Goal: Transaction & Acquisition: Purchase product/service

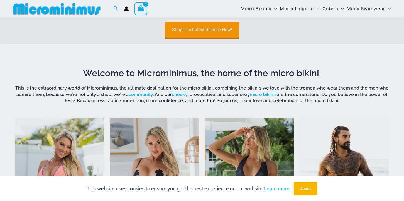
scroll to position [203, 0]
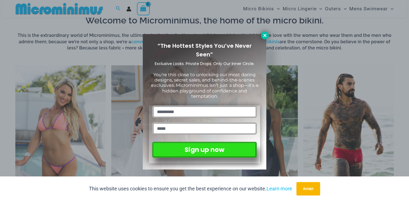
click at [265, 36] on icon at bounding box center [264, 35] width 3 height 3
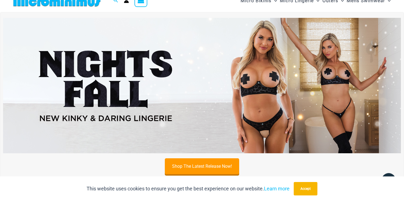
scroll to position [0, 0]
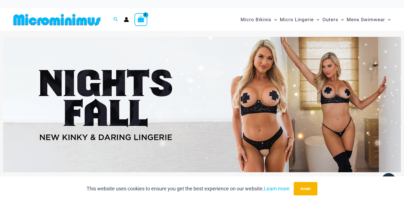
click at [283, 96] on img at bounding box center [202, 104] width 398 height 135
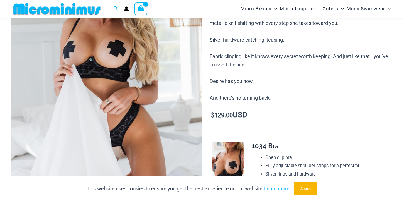
scroll to position [56, 0]
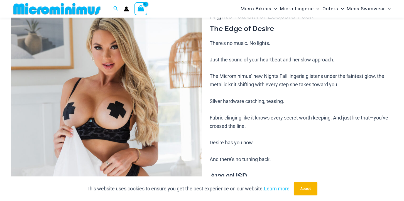
click at [141, 64] on img at bounding box center [106, 137] width 191 height 286
click at [167, 76] on img at bounding box center [106, 137] width 191 height 286
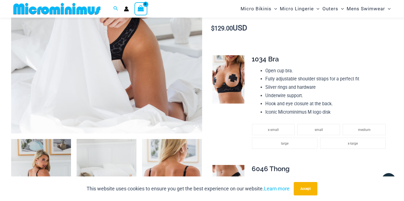
scroll to position [210, 0]
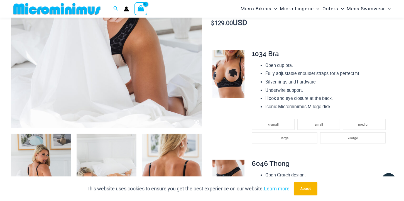
click at [228, 80] on img at bounding box center [229, 74] width 32 height 48
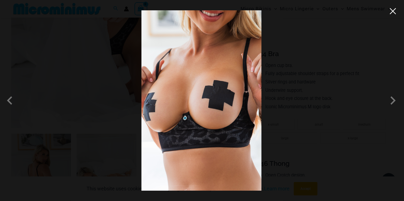
click at [395, 9] on button "Close" at bounding box center [393, 11] width 8 height 8
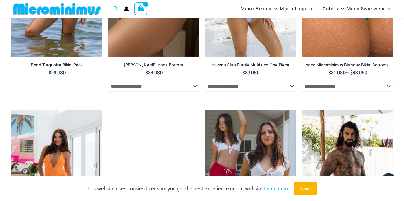
scroll to position [1435, 0]
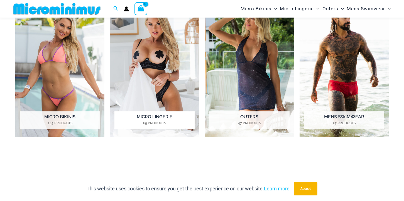
scroll to position [273, 0]
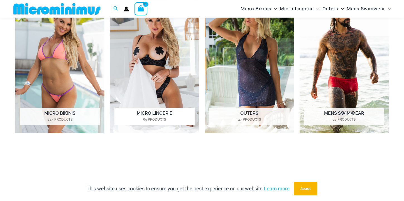
click at [153, 65] on img "Visit product category Micro Lingerie" at bounding box center [154, 64] width 89 height 138
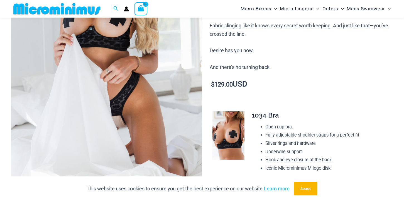
scroll to position [148, 0]
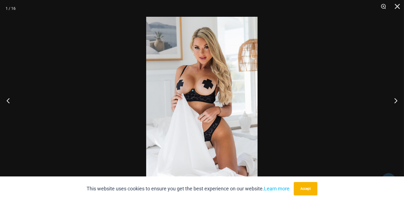
click at [128, 53] on div at bounding box center [202, 100] width 404 height 201
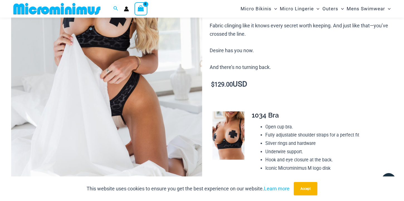
click at [128, 53] on img at bounding box center [106, 45] width 191 height 286
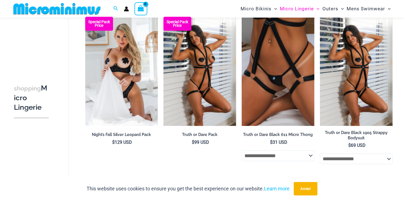
scroll to position [92, 0]
